Goal: Information Seeking & Learning: Learn about a topic

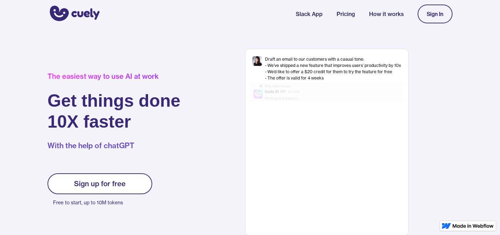
click at [137, 170] on div "The easiest way to use AI at work Get things done 10X faster With the help of c…" at bounding box center [125, 142] width 154 height 141
click at [133, 177] on link "Sign up for free" at bounding box center [100, 184] width 105 height 21
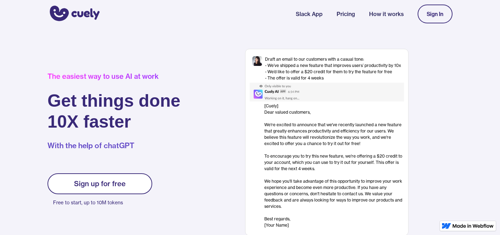
click at [126, 179] on link "Sign up for free" at bounding box center [100, 184] width 105 height 21
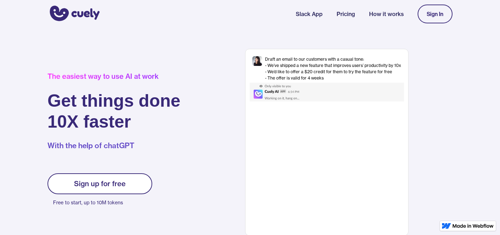
click at [105, 183] on div "Sign up for free" at bounding box center [100, 184] width 52 height 8
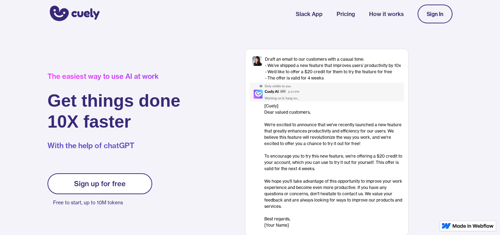
click at [419, 9] on link "Sign In" at bounding box center [435, 14] width 35 height 19
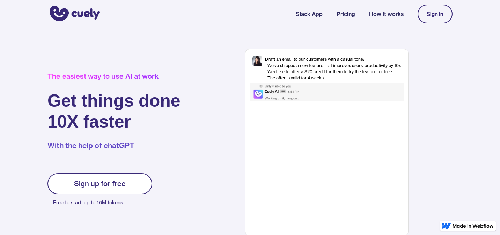
click at [436, 11] on div "Sign In" at bounding box center [435, 14] width 17 height 6
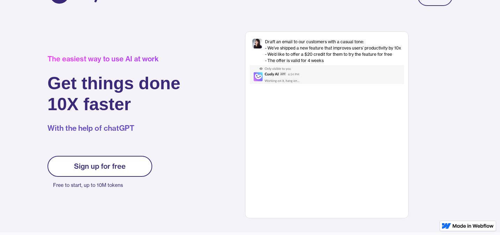
scroll to position [18, 0]
click at [334, 99] on div "[Cuely] Dear valued customers, ‍ We're excited to announce that we've recently …" at bounding box center [334, 148] width 140 height 126
click at [321, 69] on div at bounding box center [327, 74] width 154 height 19
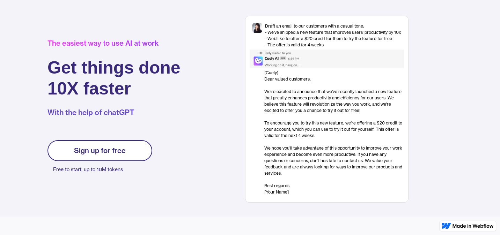
scroll to position [30, 0]
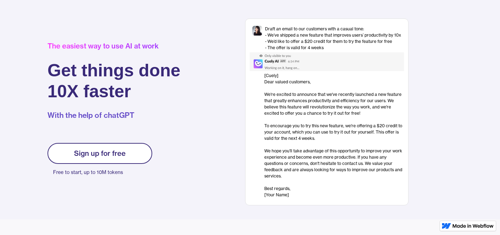
click at [133, 158] on link "Sign up for free" at bounding box center [100, 153] width 105 height 21
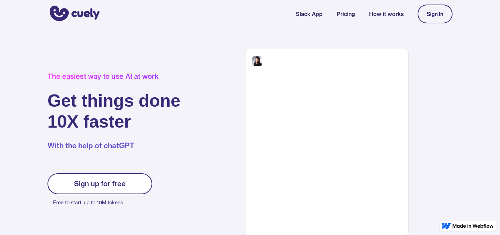
click at [105, 204] on p "Free to start, up to 10M tokens" at bounding box center [102, 203] width 99 height 10
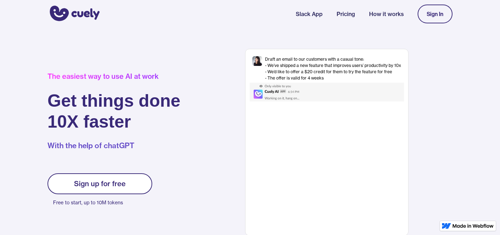
click at [109, 145] on p "With the help of chatGPT" at bounding box center [114, 146] width 133 height 10
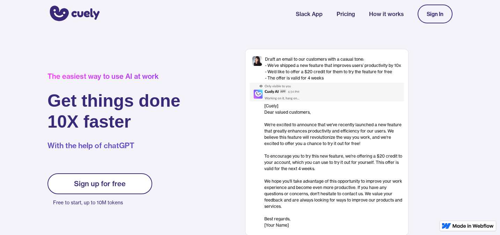
click at [349, 13] on link "Pricing" at bounding box center [346, 14] width 19 height 8
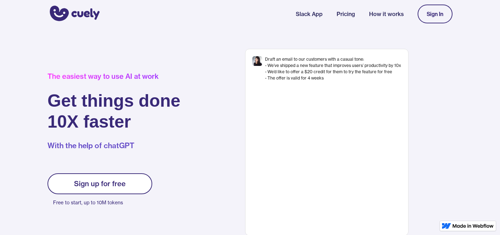
click at [347, 10] on link "Pricing" at bounding box center [346, 14] width 19 height 8
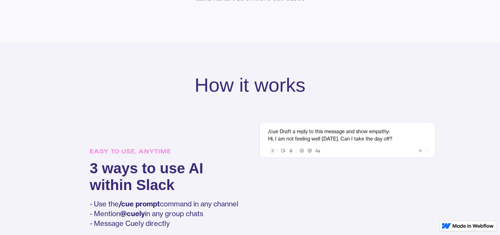
scroll to position [402, 0]
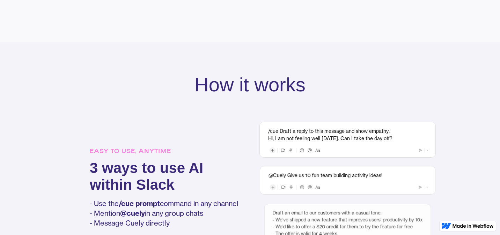
click at [344, 152] on div at bounding box center [347, 149] width 159 height 9
